Goal: Information Seeking & Learning: Learn about a topic

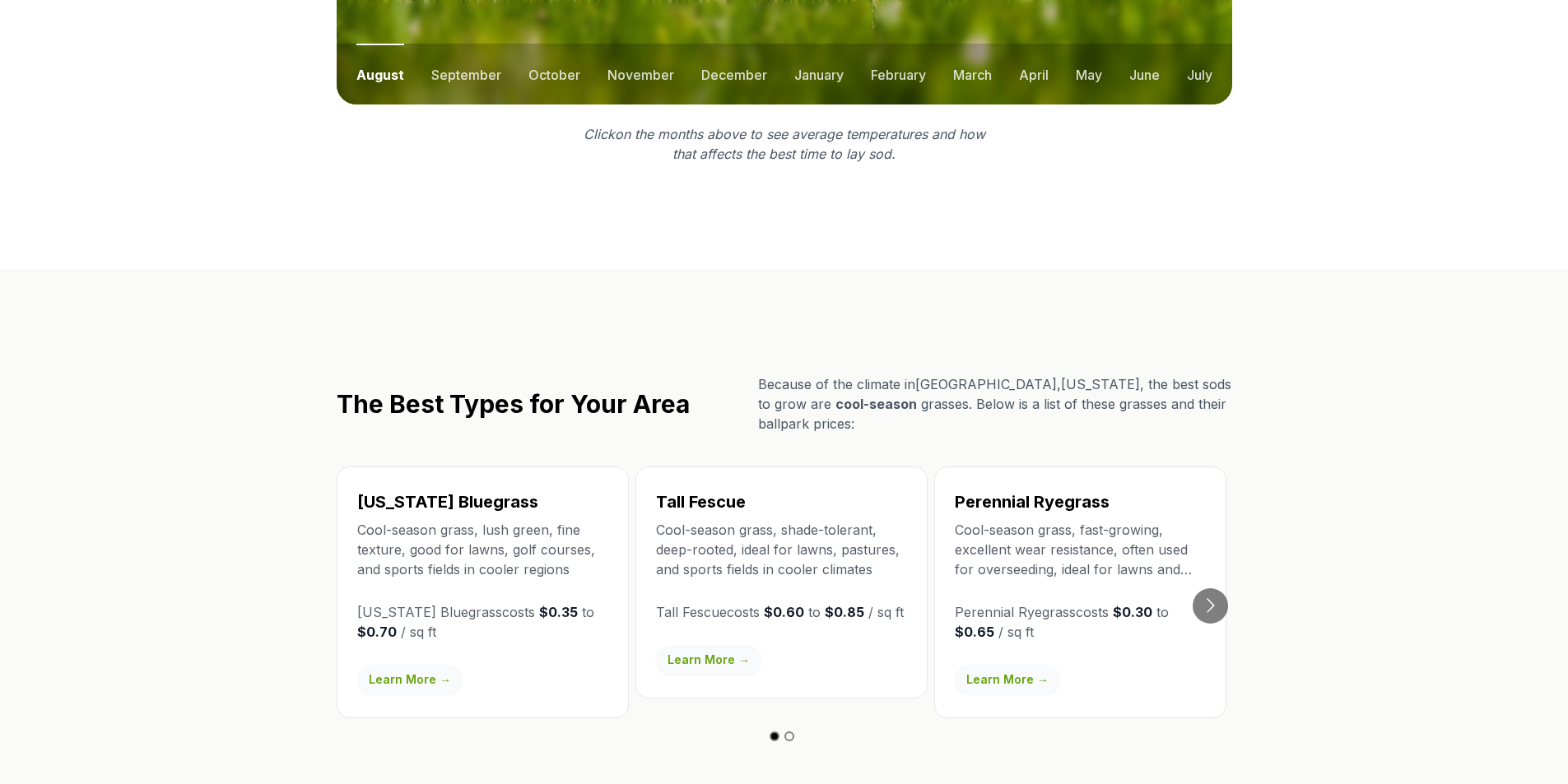
scroll to position [2549, 0]
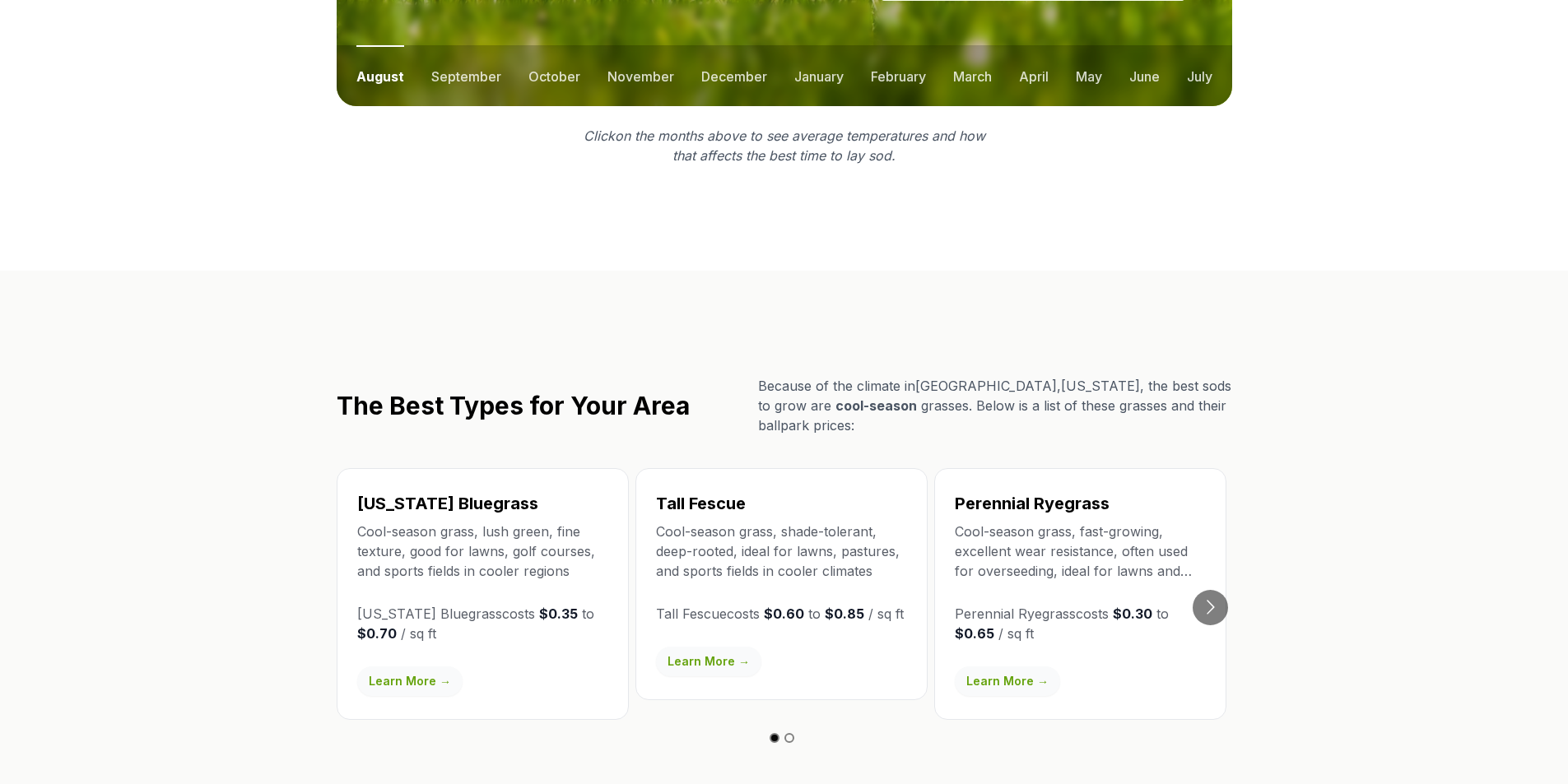
click at [692, 647] on link "Learn More →" at bounding box center [708, 661] width 105 height 29
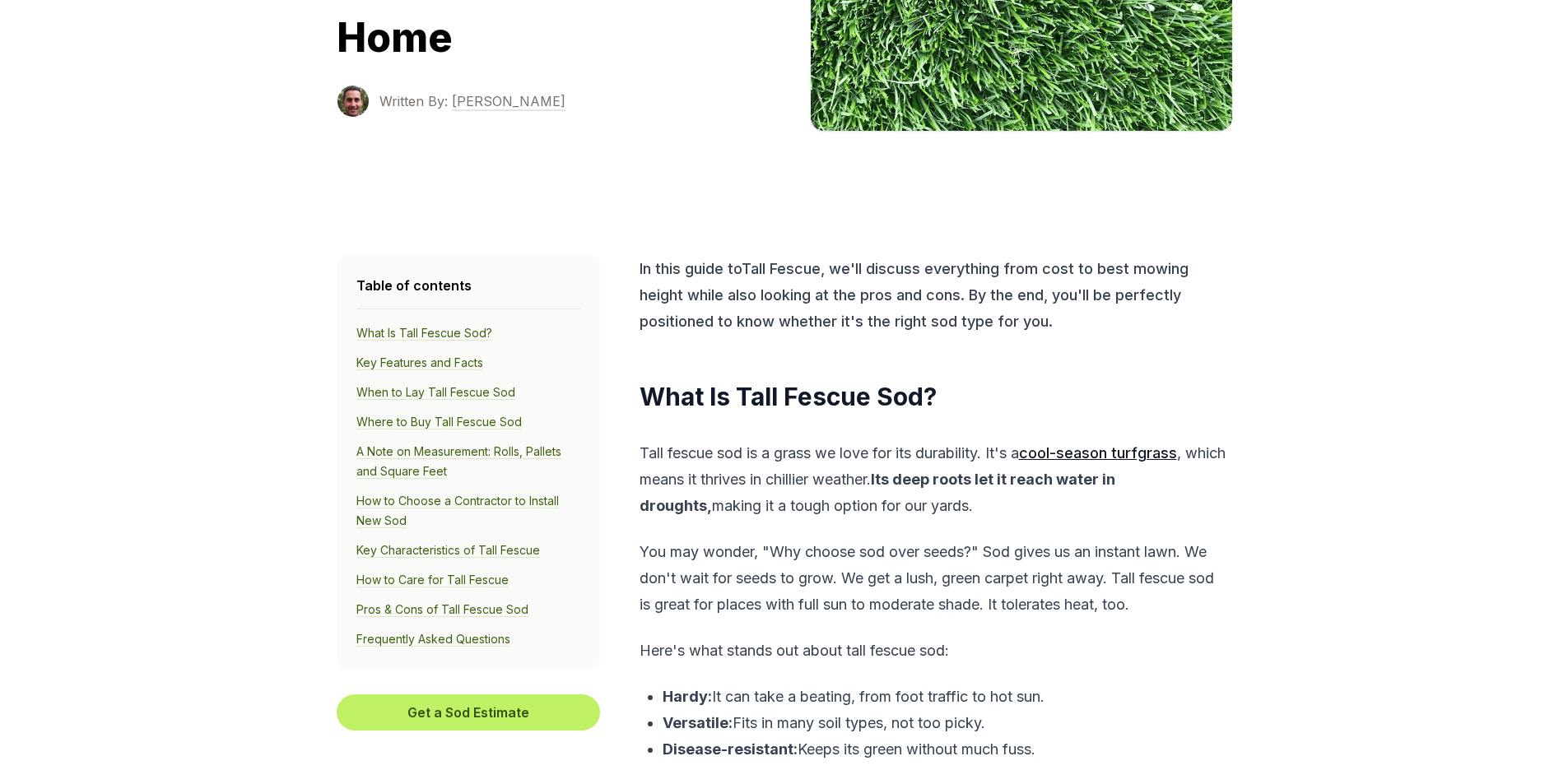
scroll to position [329, 0]
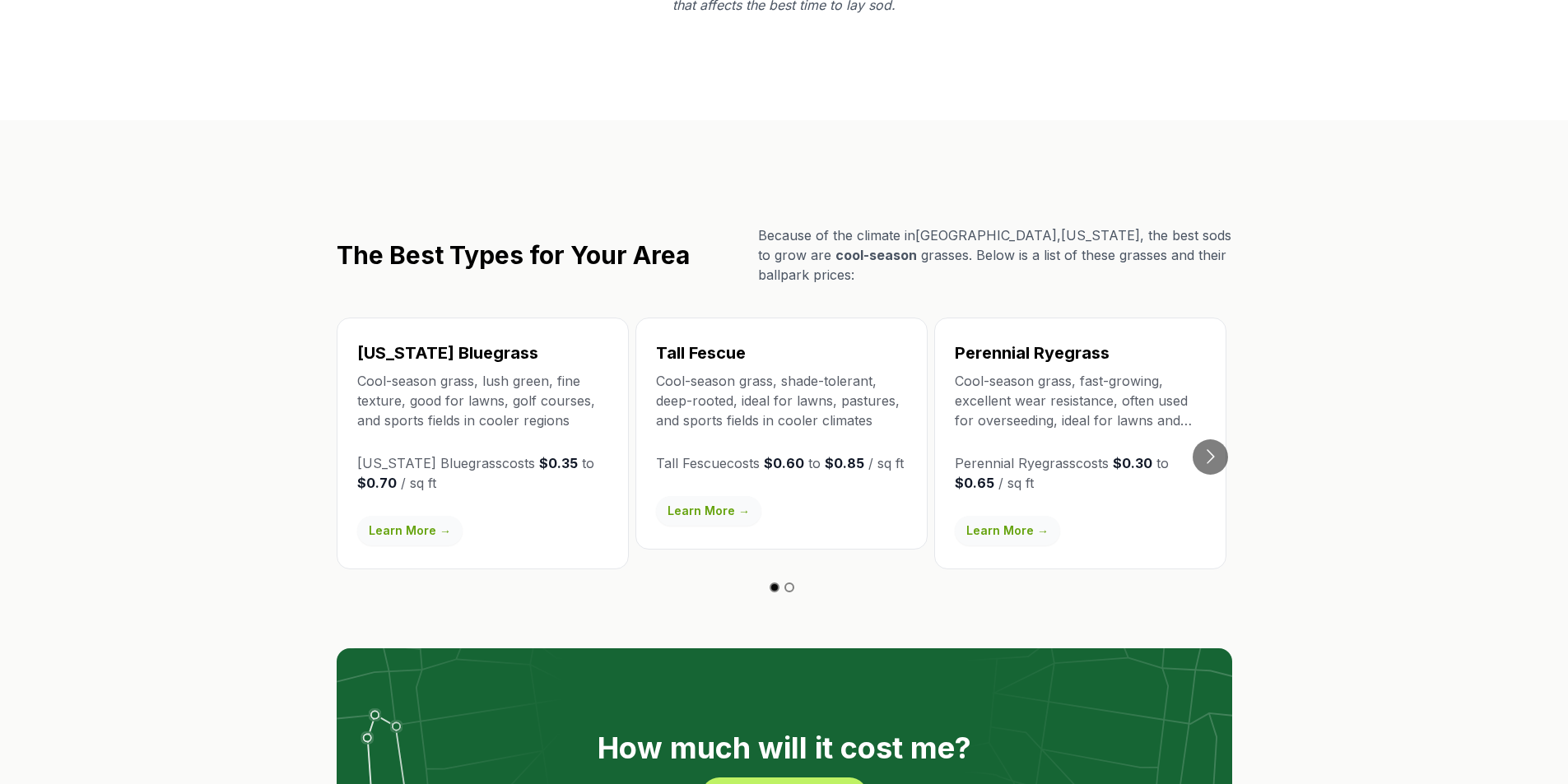
scroll to position [2714, 0]
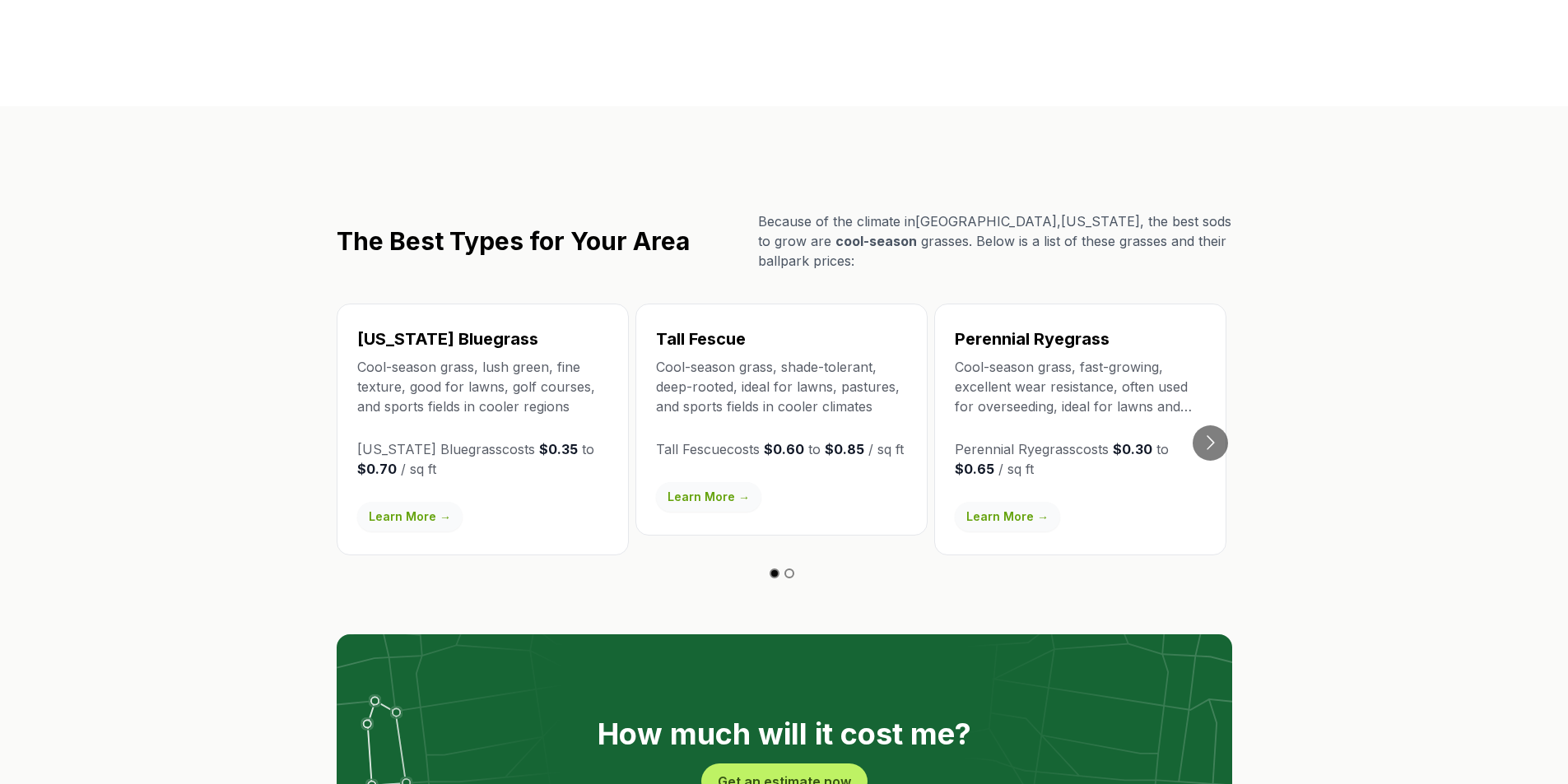
click at [986, 502] on link "Learn More →" at bounding box center [1007, 516] width 105 height 29
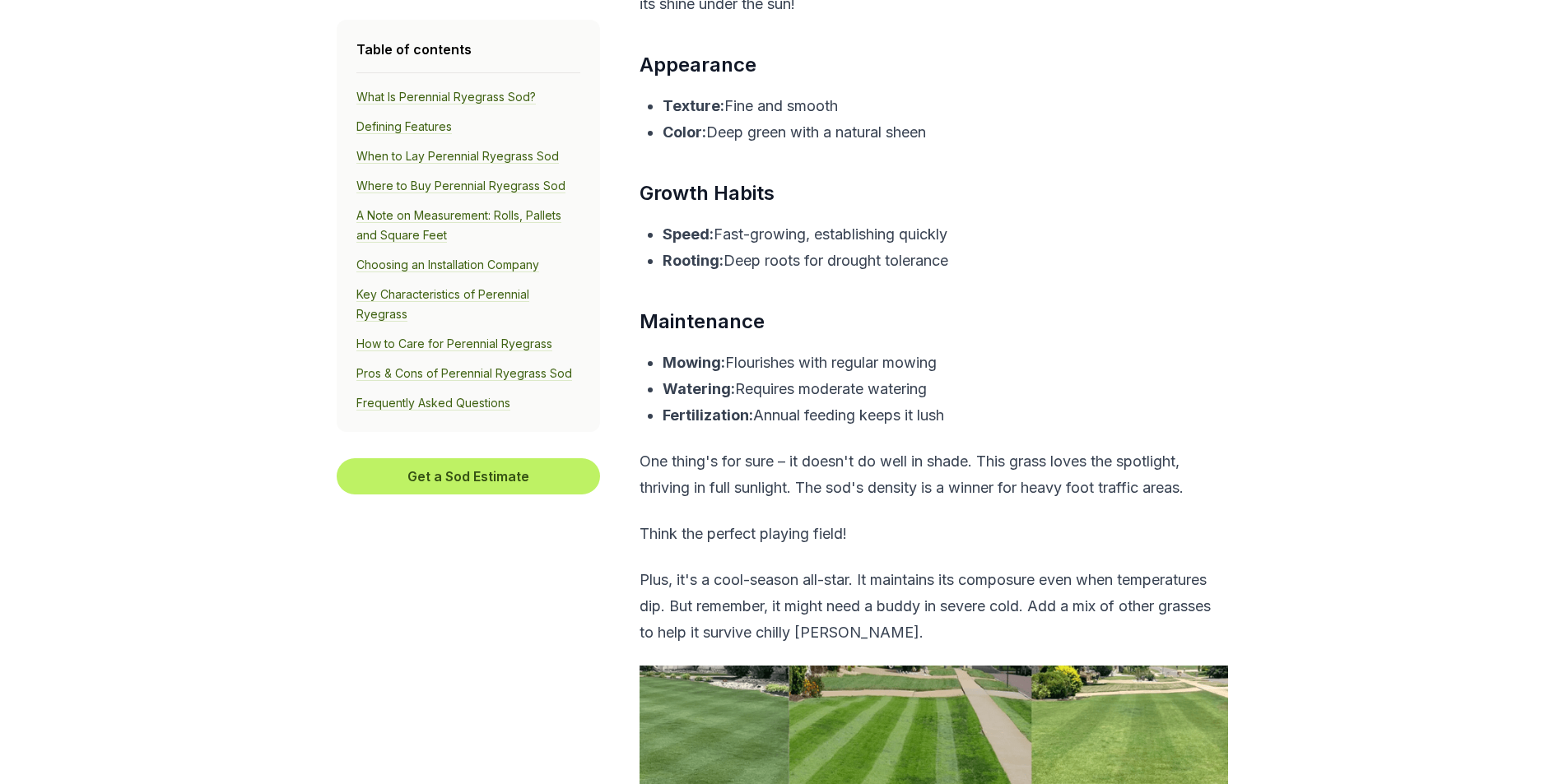
scroll to position [2220, 0]
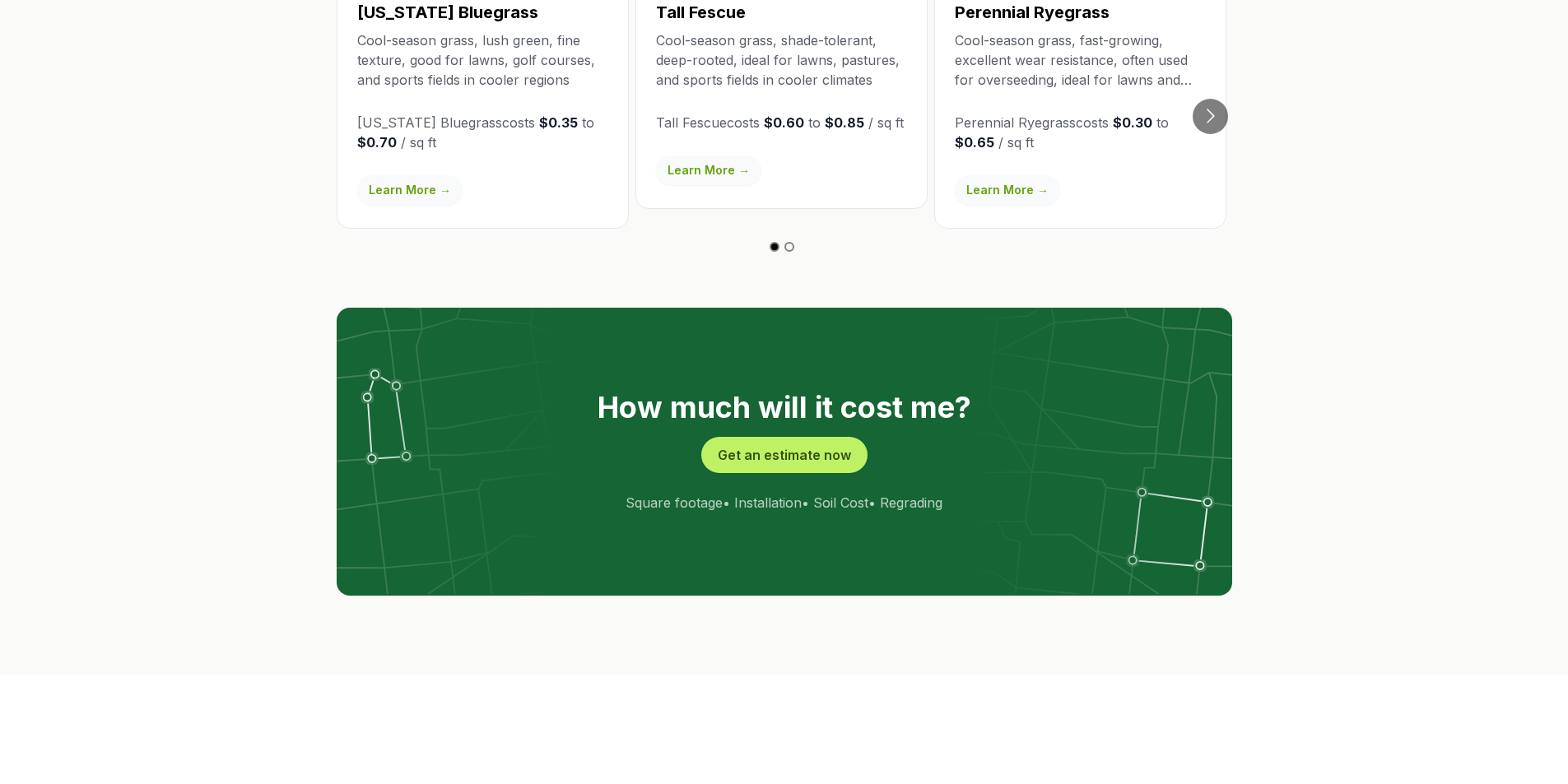
scroll to position [2714, 0]
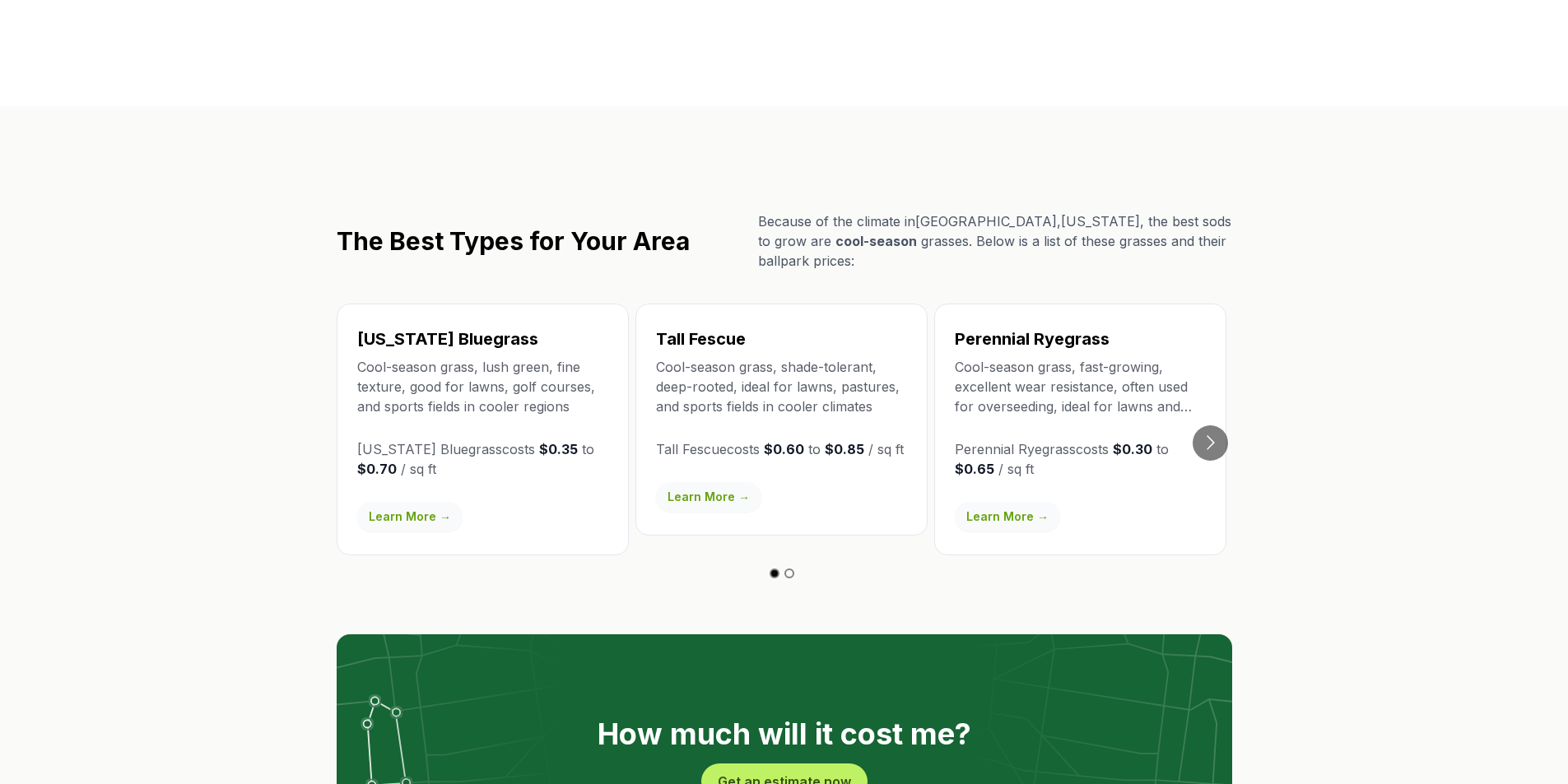
click at [971, 502] on link "Learn More →" at bounding box center [1007, 516] width 105 height 29
